Goal: Task Accomplishment & Management: Manage account settings

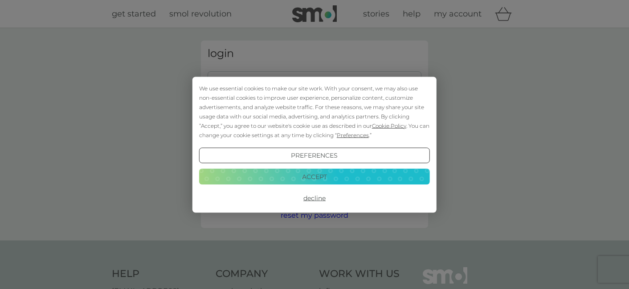
click at [340, 178] on button "Accept" at bounding box center [314, 177] width 231 height 16
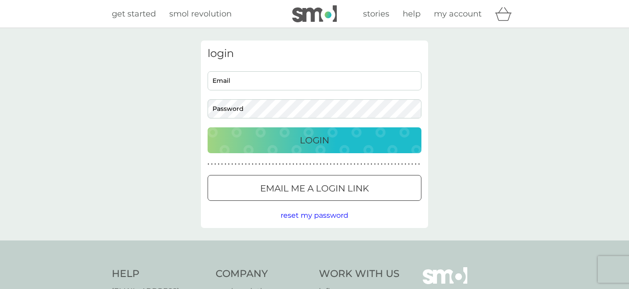
click at [329, 85] on input "Email" at bounding box center [314, 80] width 214 height 19
type input "[PERSON_NAME][EMAIL_ADDRESS][DOMAIN_NAME]"
click at [313, 190] on div at bounding box center [314, 188] width 6 height 6
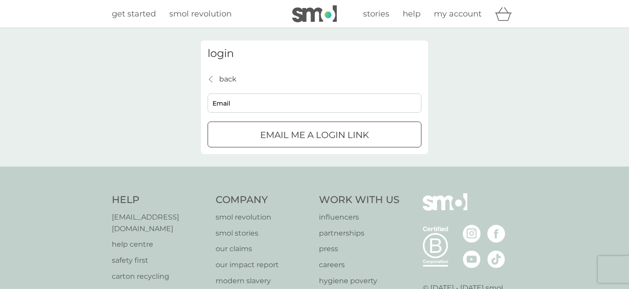
click at [239, 110] on input "Email" at bounding box center [314, 103] width 214 height 19
type input "[PERSON_NAME][EMAIL_ADDRESS][DOMAIN_NAME]"
click at [280, 136] on p "Email me a login link" at bounding box center [314, 135] width 109 height 14
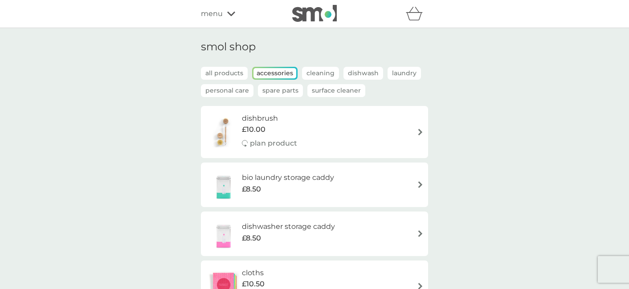
click at [232, 12] on icon at bounding box center [231, 13] width 8 height 5
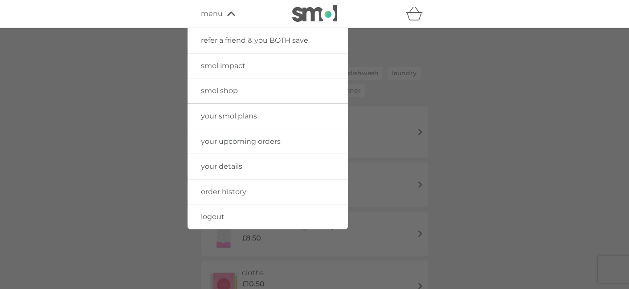
click at [229, 118] on span "your smol plans" at bounding box center [229, 116] width 56 height 8
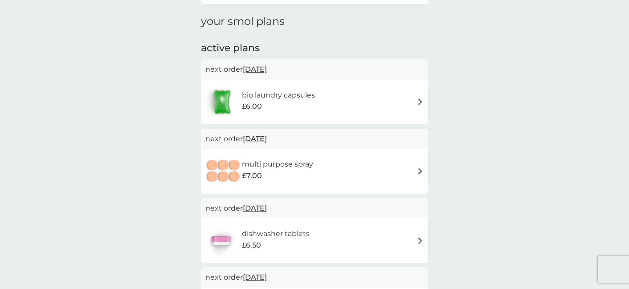
scroll to position [144, 0]
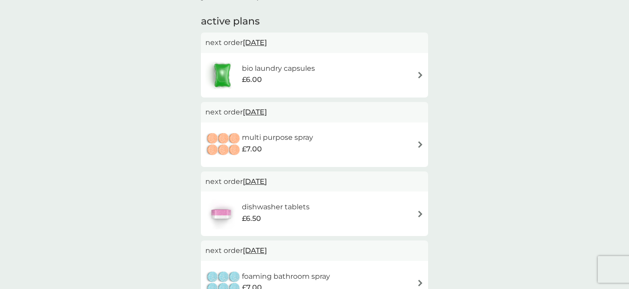
click at [267, 114] on span "21 Sep 2025" at bounding box center [255, 111] width 24 height 17
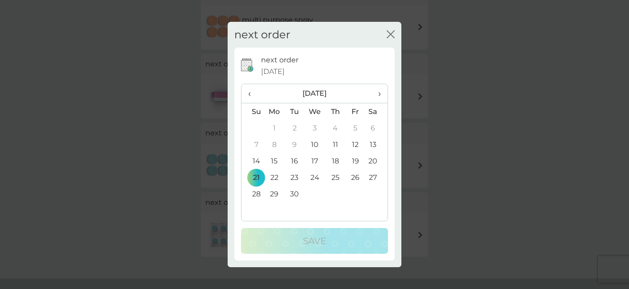
scroll to position [270, 0]
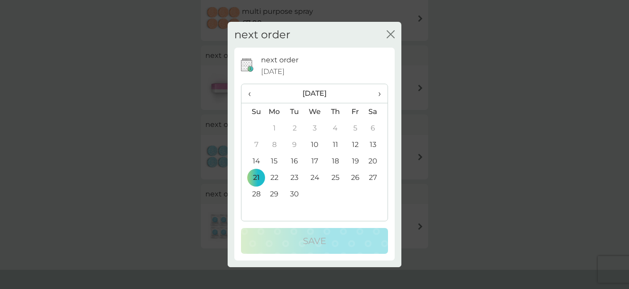
click at [389, 32] on icon "close" at bounding box center [390, 34] width 8 height 8
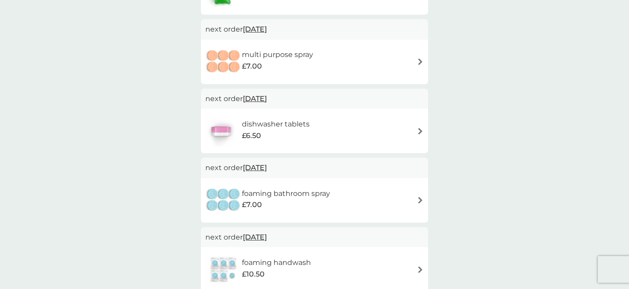
scroll to position [227, 0]
click at [420, 64] on img at bounding box center [420, 62] width 7 height 7
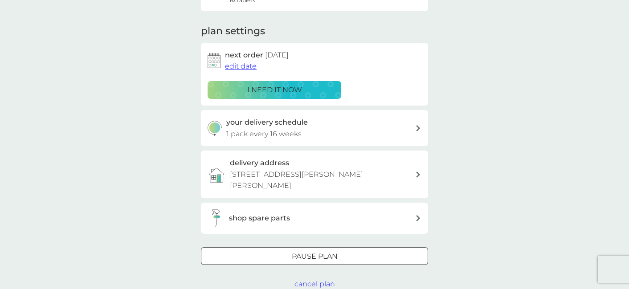
scroll to position [111, 0]
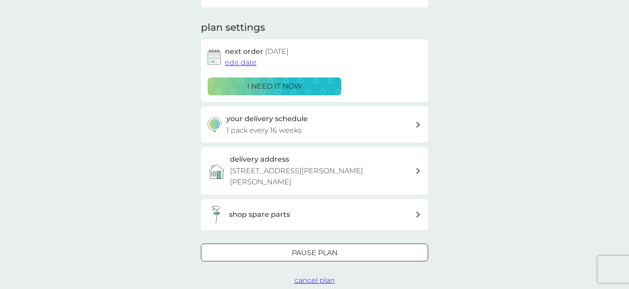
click at [319, 276] on span "cancel plan" at bounding box center [314, 280] width 41 height 8
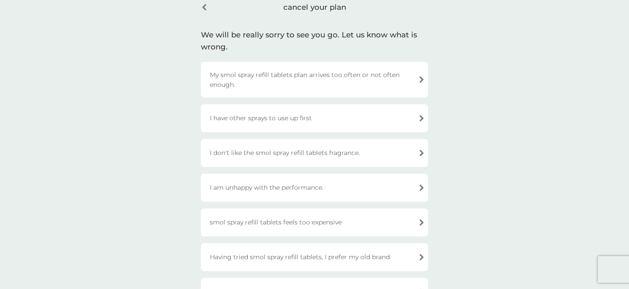
scroll to position [45, 0]
click at [238, 185] on div "I am unhappy with the performance." at bounding box center [314, 187] width 227 height 28
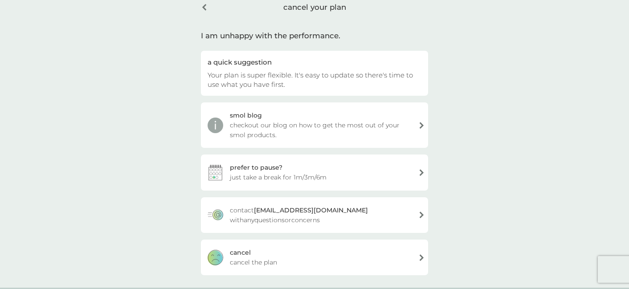
scroll to position [48, 0]
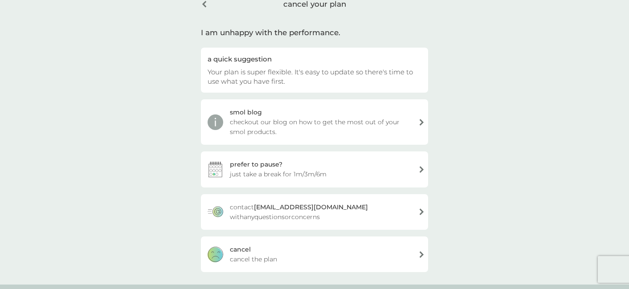
click at [205, 8] on div "cancel your plan" at bounding box center [314, 4] width 227 height 23
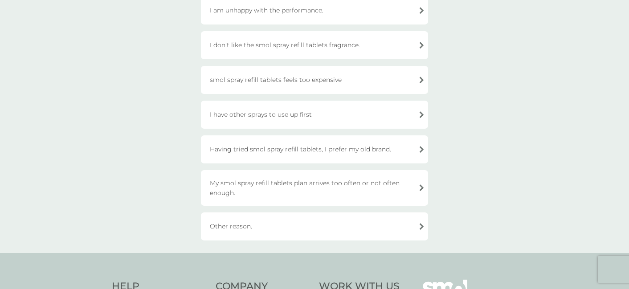
scroll to position [88, 0]
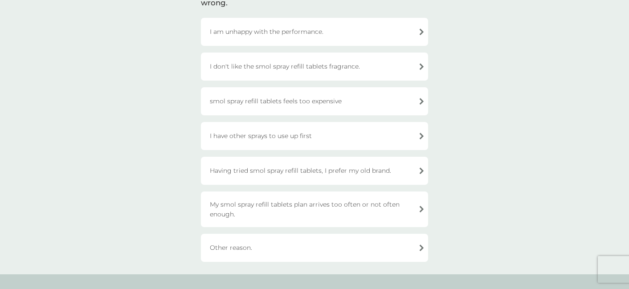
click at [260, 32] on div "I am unhappy with the performance." at bounding box center [314, 32] width 227 height 28
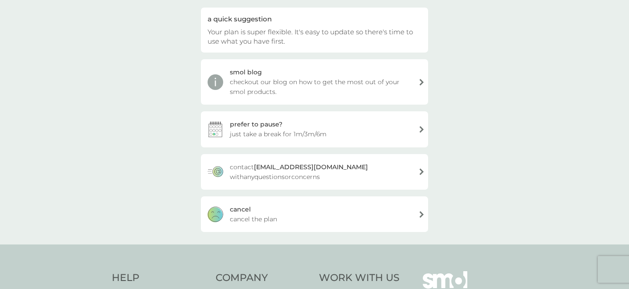
click at [256, 208] on div "cancel cancel the plan" at bounding box center [314, 214] width 227 height 36
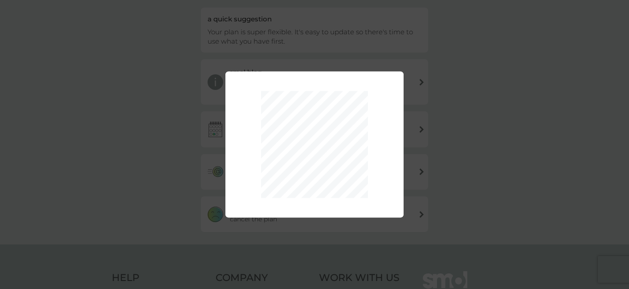
scroll to position [0, 0]
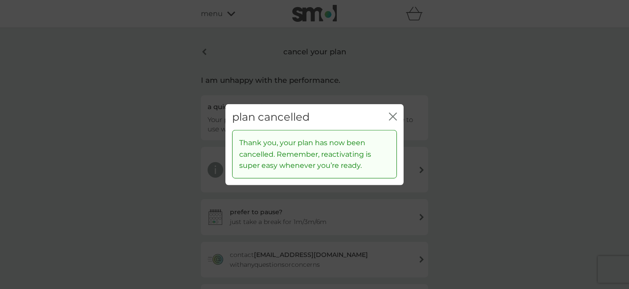
click at [206, 48] on div "plan cancelled close Thank you, your plan has now been cancelled. Remember, rea…" at bounding box center [314, 144] width 629 height 289
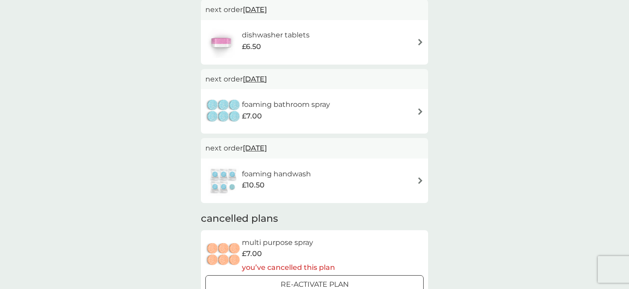
scroll to position [246, 0]
click at [418, 183] on img at bounding box center [420, 181] width 7 height 7
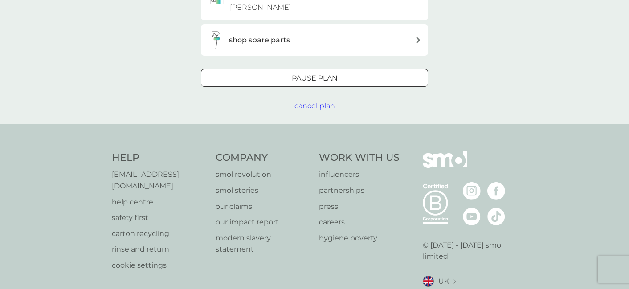
scroll to position [283, 0]
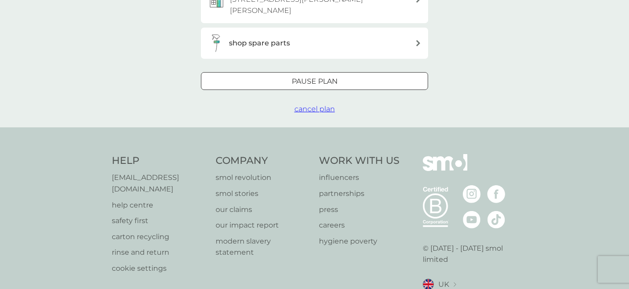
click at [322, 105] on span "cancel plan" at bounding box center [314, 109] width 41 height 8
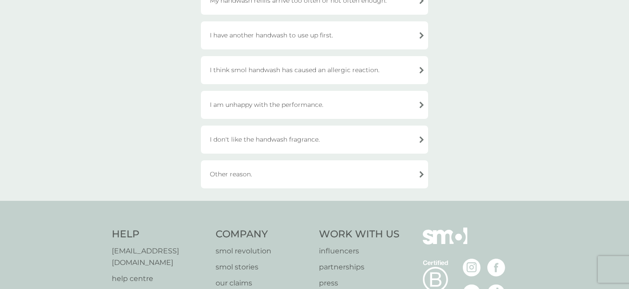
click at [277, 182] on div "Other reason." at bounding box center [314, 174] width 227 height 28
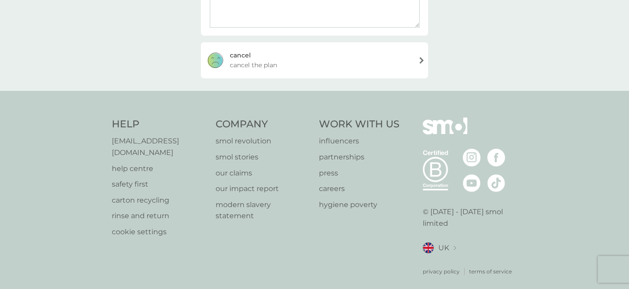
click at [288, 60] on div "cancel cancel the plan" at bounding box center [314, 60] width 227 height 36
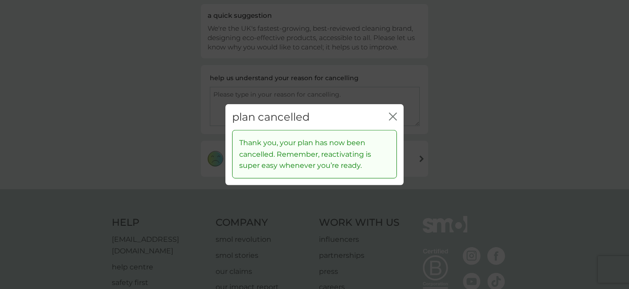
scroll to position [84, 0]
click at [389, 113] on icon "close" at bounding box center [391, 116] width 4 height 7
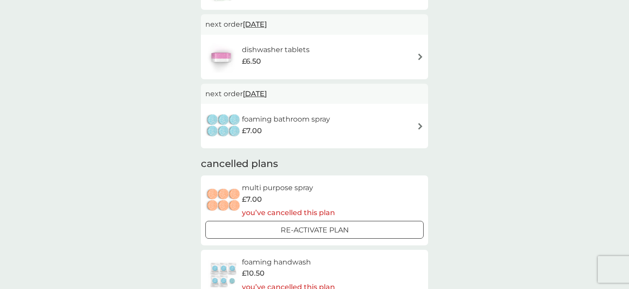
scroll to position [217, 0]
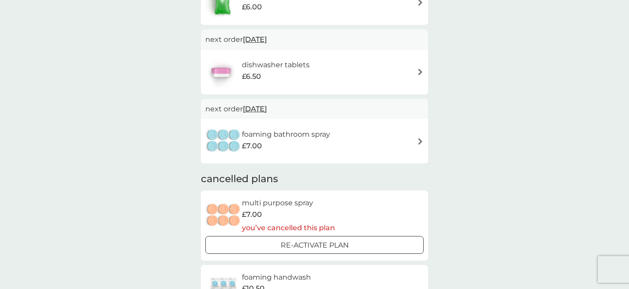
click at [275, 136] on h6 "foaming bathroom spray" at bounding box center [286, 135] width 88 height 12
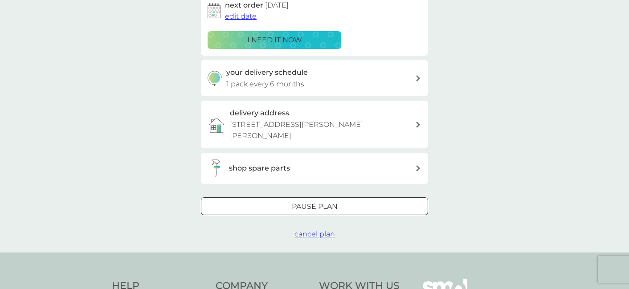
scroll to position [200, 0]
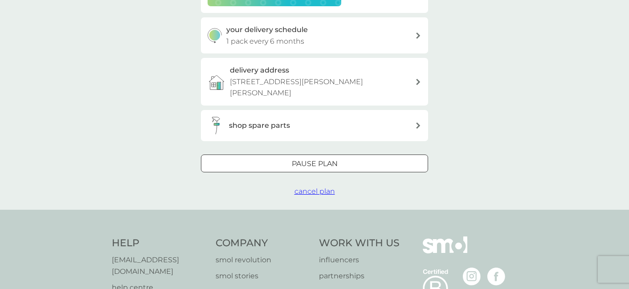
click at [295, 158] on p "Pause plan" at bounding box center [315, 164] width 46 height 12
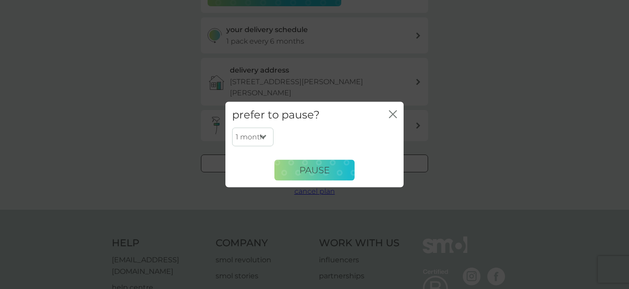
click at [255, 138] on select "1 month 2 months 3 months 4 months 5 months 6 months" at bounding box center [252, 137] width 41 height 19
select select "3"
click at [232, 128] on select "1 month 2 months 3 months 4 months 5 months 6 months" at bounding box center [252, 137] width 41 height 19
click at [309, 164] on button "Pause" at bounding box center [314, 169] width 80 height 21
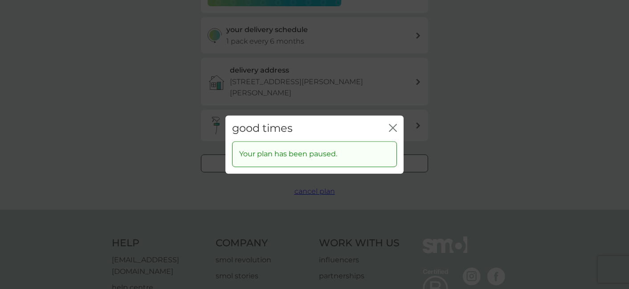
click at [391, 127] on icon "close" at bounding box center [393, 128] width 8 height 8
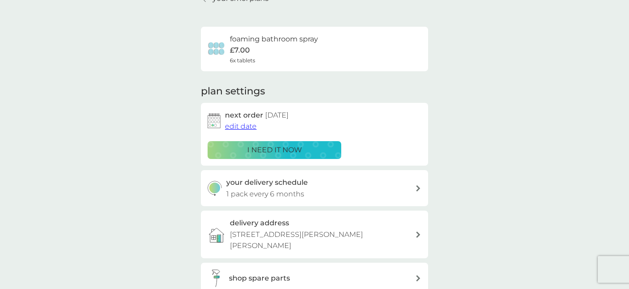
scroll to position [0, 0]
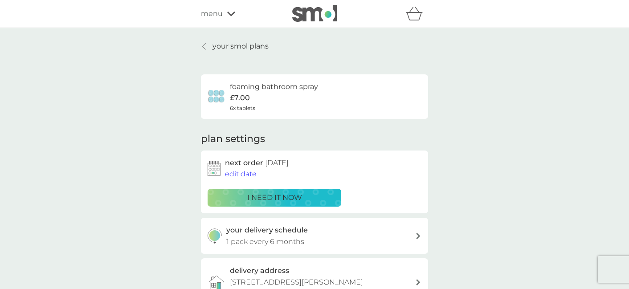
click at [233, 49] on p "your smol plans" at bounding box center [240, 47] width 56 height 12
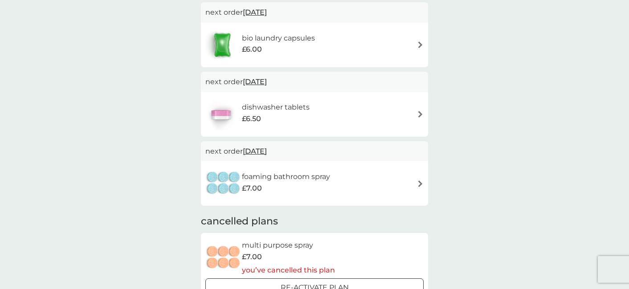
scroll to position [172, 0]
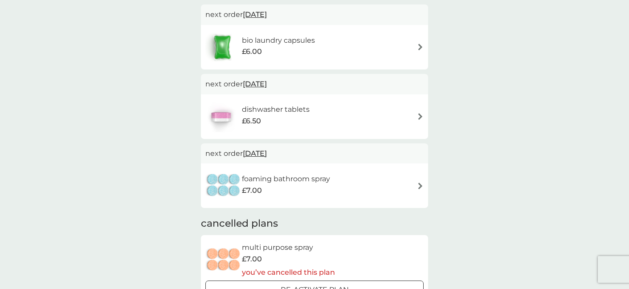
click at [273, 118] on div "£6.50" at bounding box center [276, 121] width 68 height 12
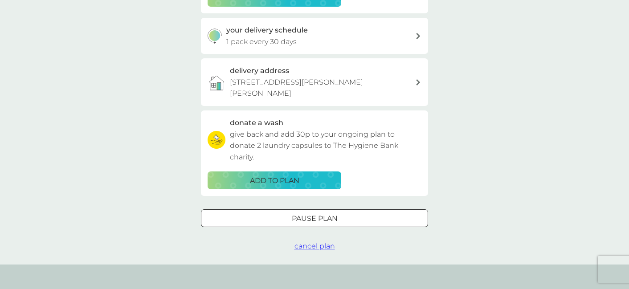
scroll to position [201, 0]
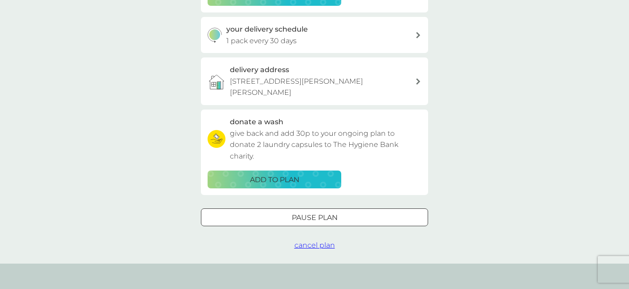
click at [290, 212] on div "Pause plan" at bounding box center [314, 218] width 226 height 12
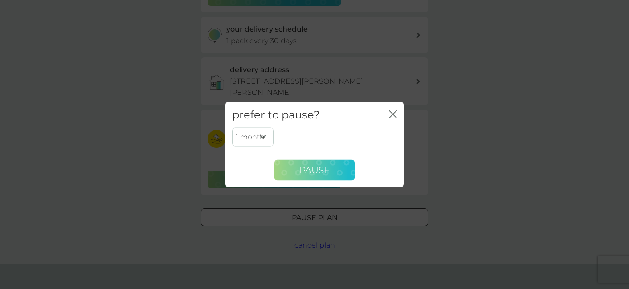
click at [299, 166] on button "Pause" at bounding box center [314, 169] width 80 height 21
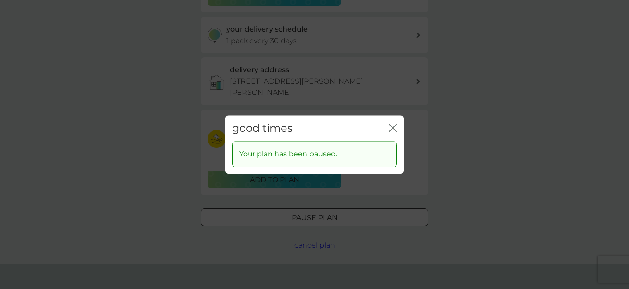
click at [392, 128] on icon "close" at bounding box center [391, 127] width 4 height 7
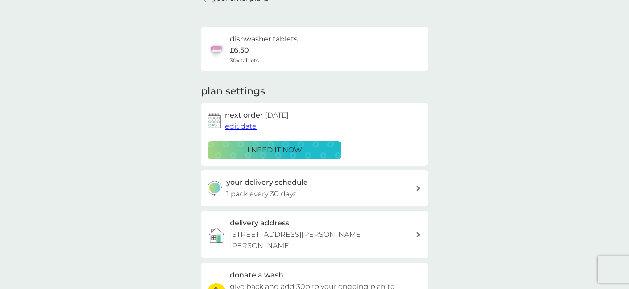
scroll to position [0, 0]
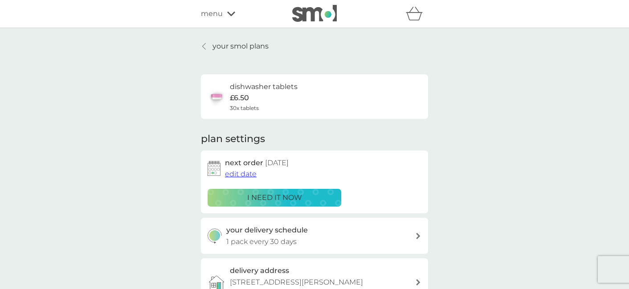
click at [206, 50] on link "your smol plans" at bounding box center [235, 47] width 68 height 12
